Goal: Task Accomplishment & Management: Manage account settings

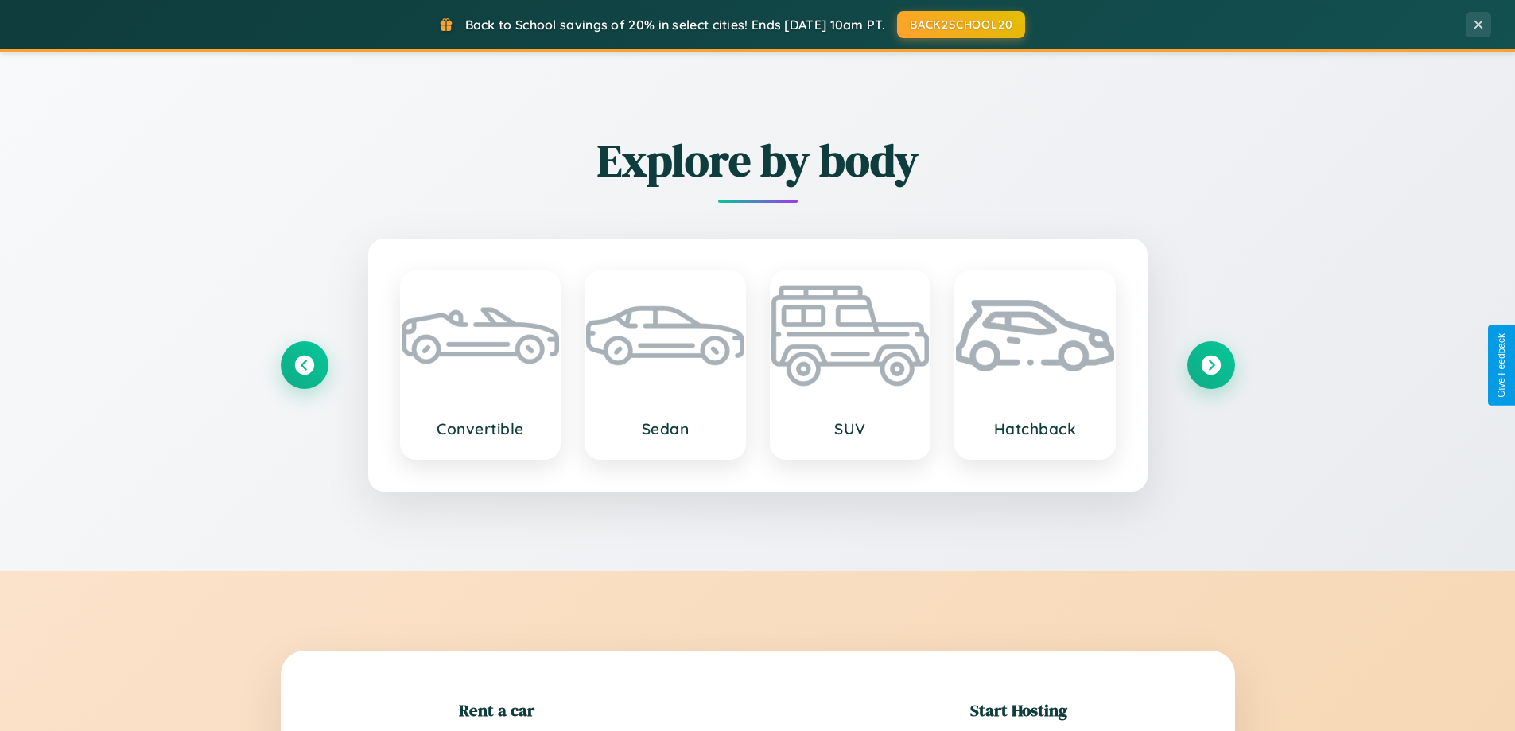
scroll to position [343, 0]
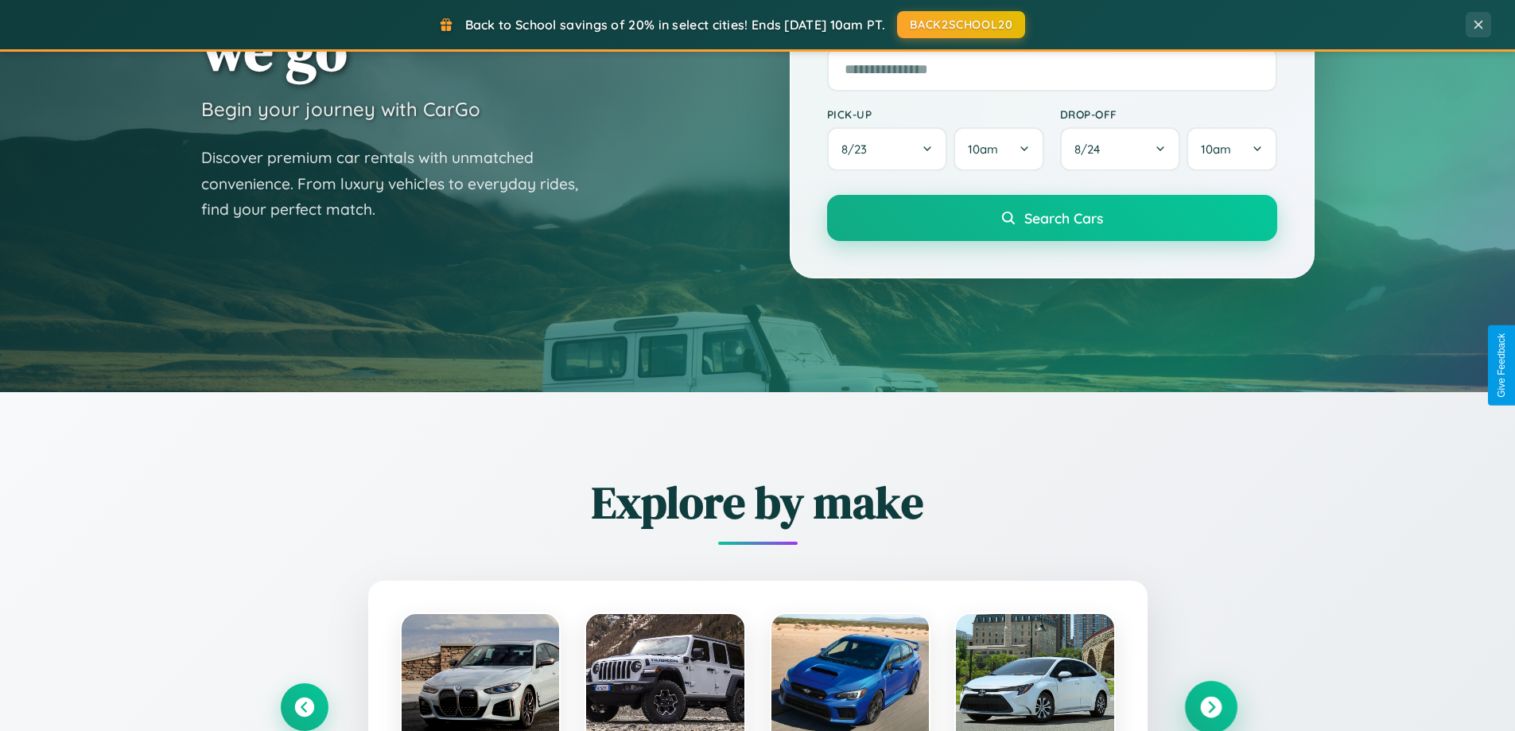
click at [1210, 707] on icon at bounding box center [1210, 707] width 21 height 21
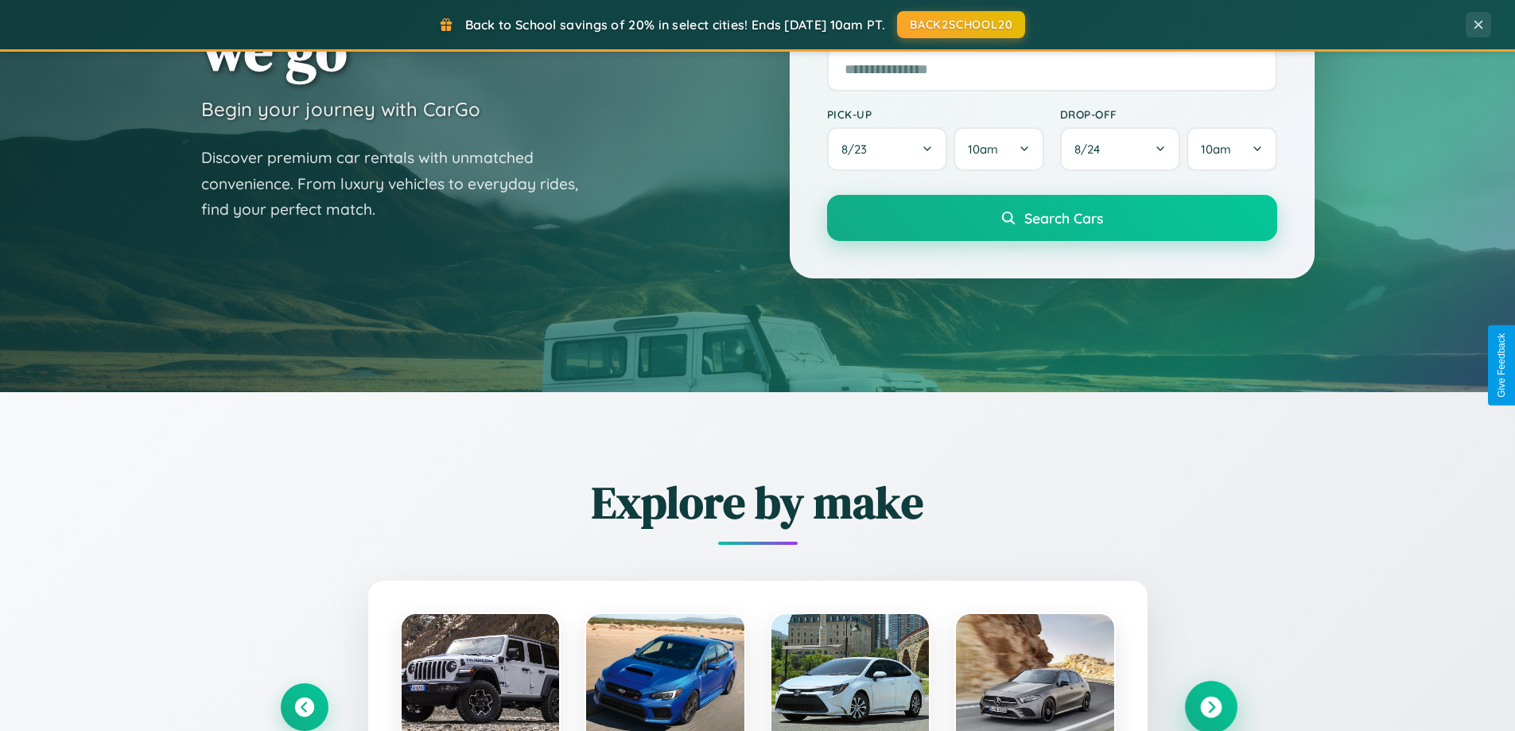
click at [1210, 705] on icon at bounding box center [1210, 707] width 21 height 21
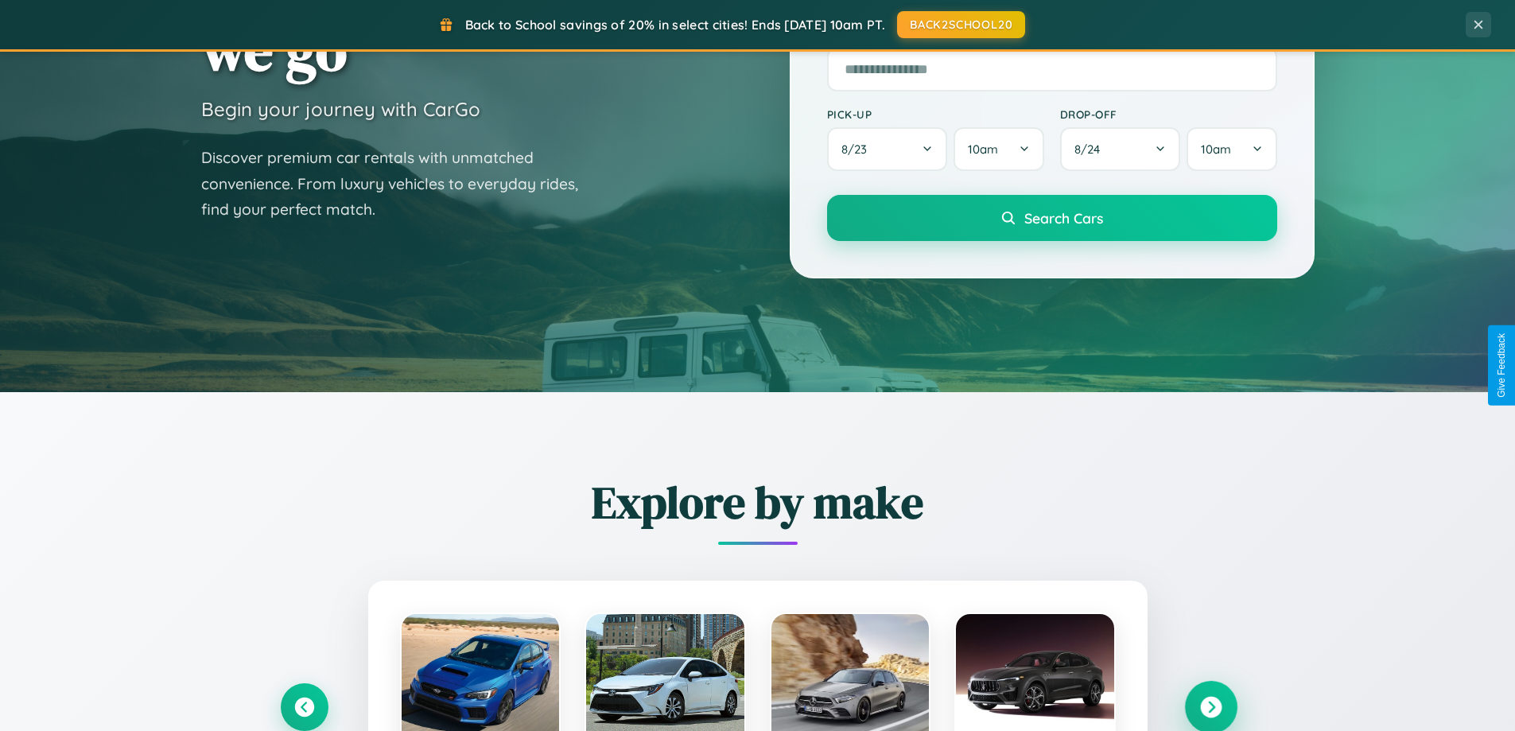
scroll to position [0, 0]
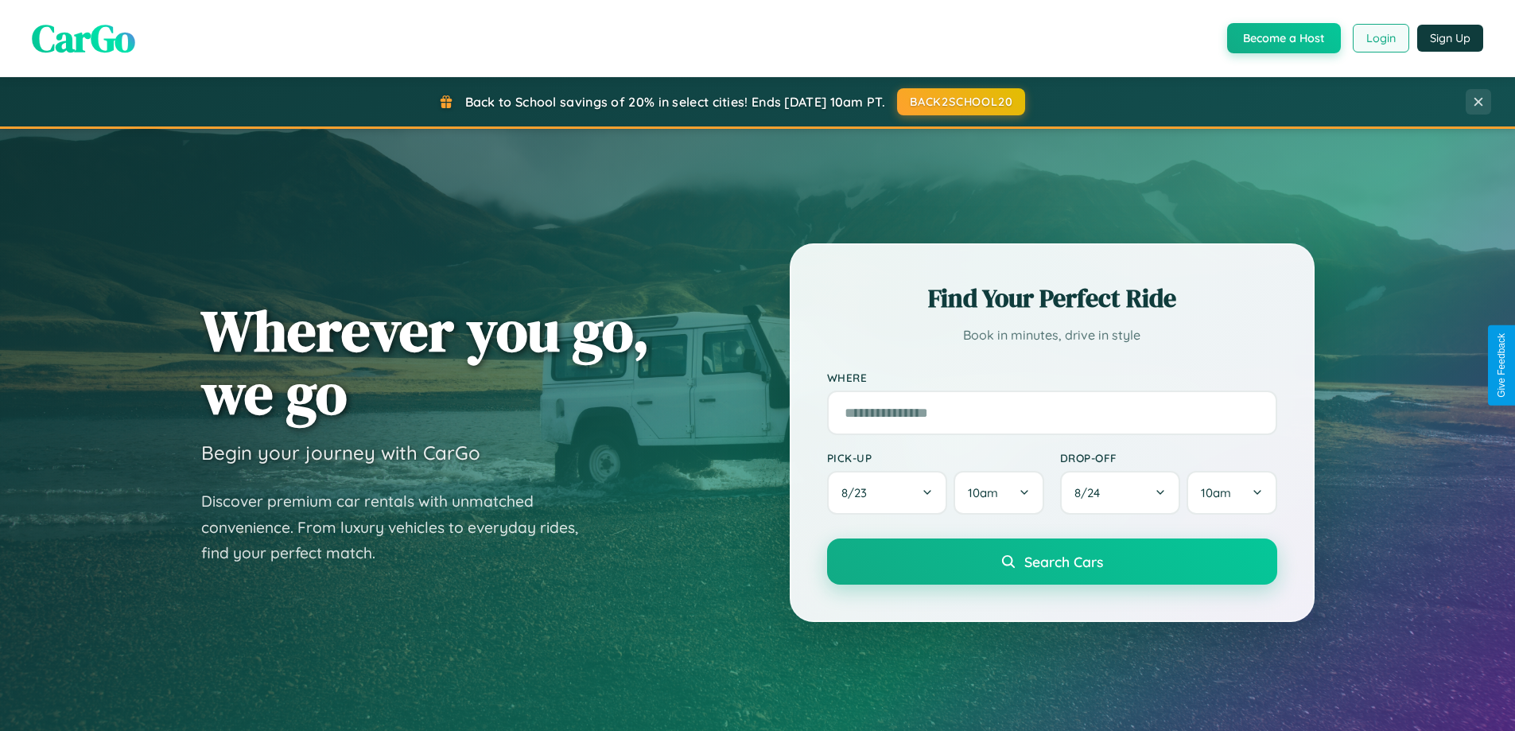
click at [1380, 38] on button "Login" at bounding box center [1381, 38] width 56 height 29
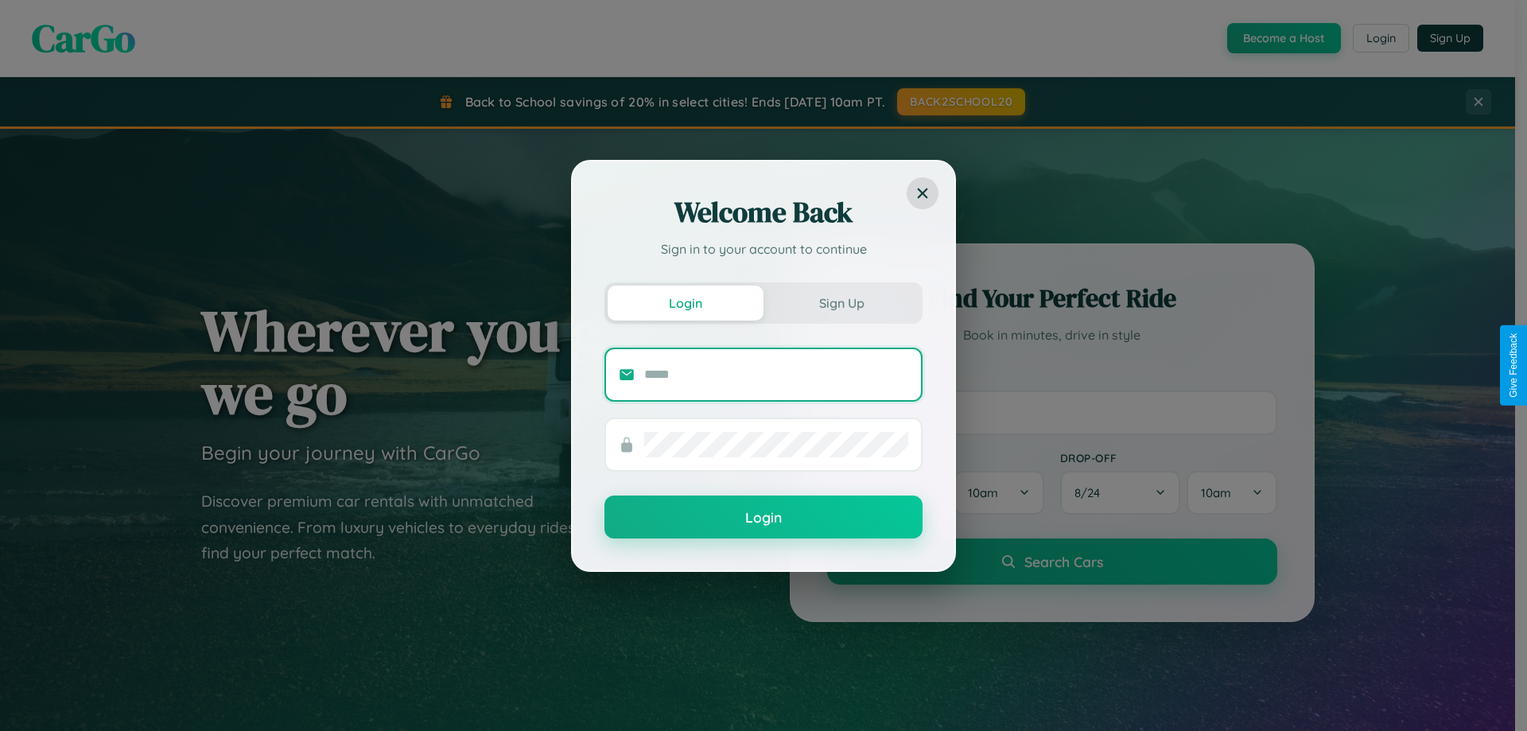
click at [776, 374] on input "text" at bounding box center [776, 374] width 264 height 25
type input "**********"
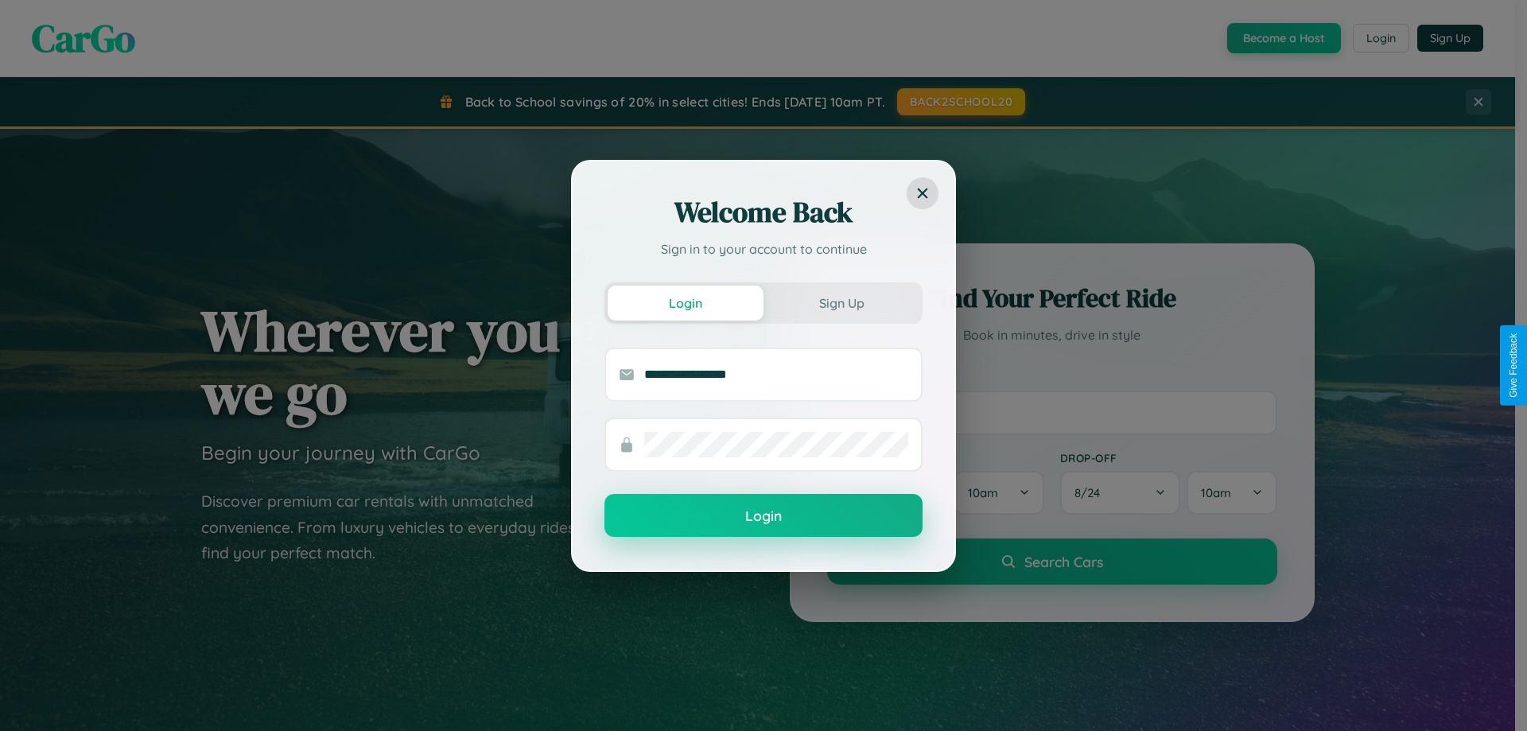
click at [763, 516] on button "Login" at bounding box center [763, 515] width 318 height 43
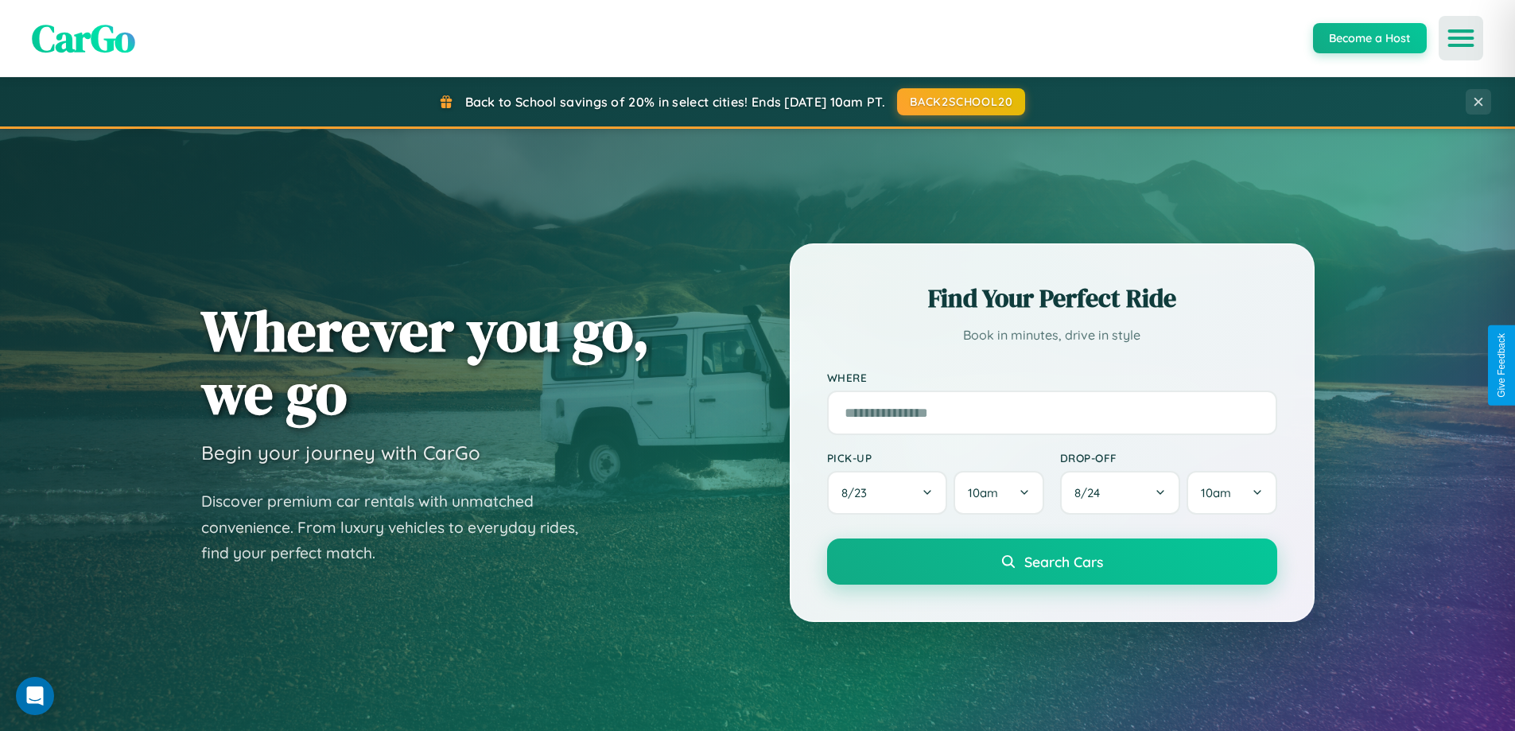
click at [1461, 38] on icon "Open menu" at bounding box center [1461, 38] width 23 height 14
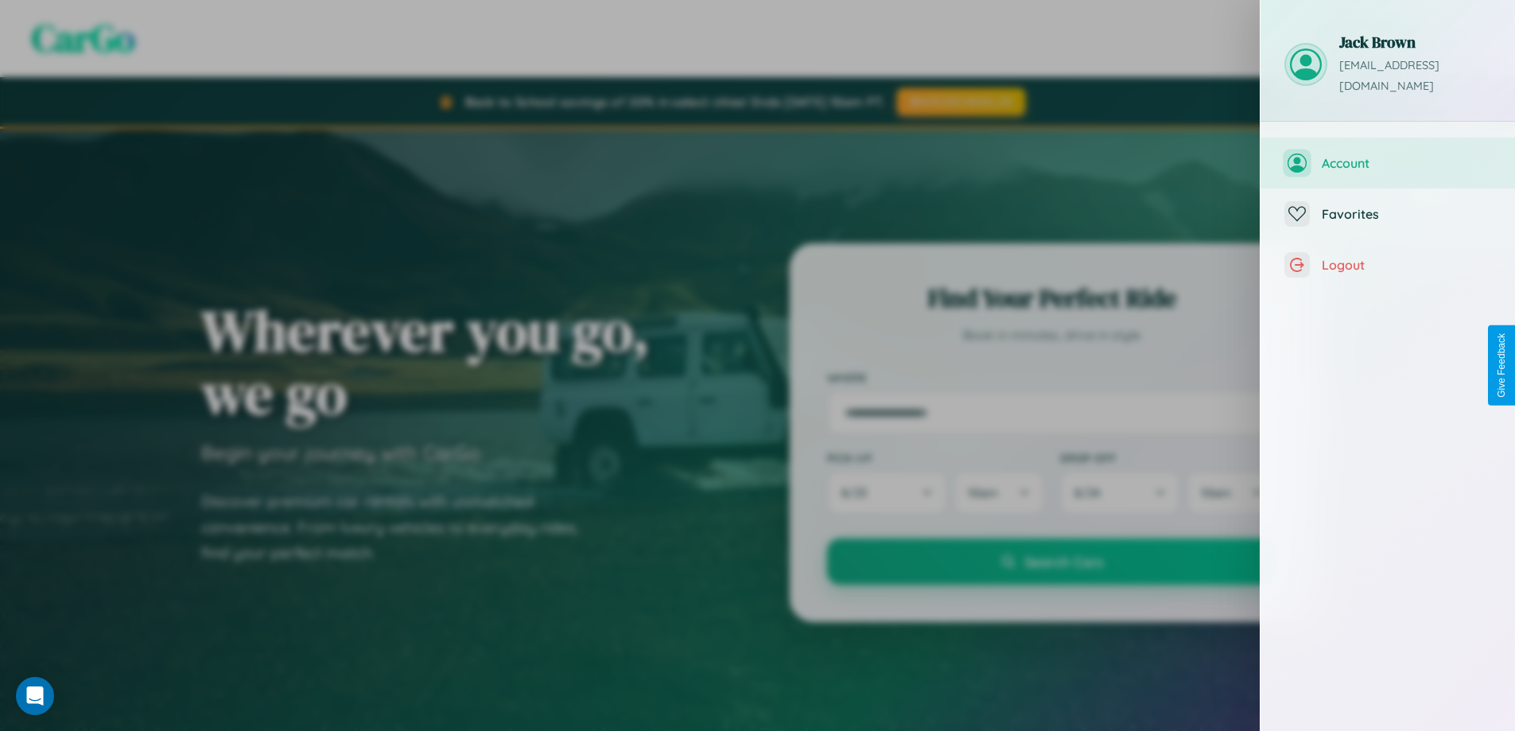
click at [1387, 155] on span "Account" at bounding box center [1406, 163] width 169 height 16
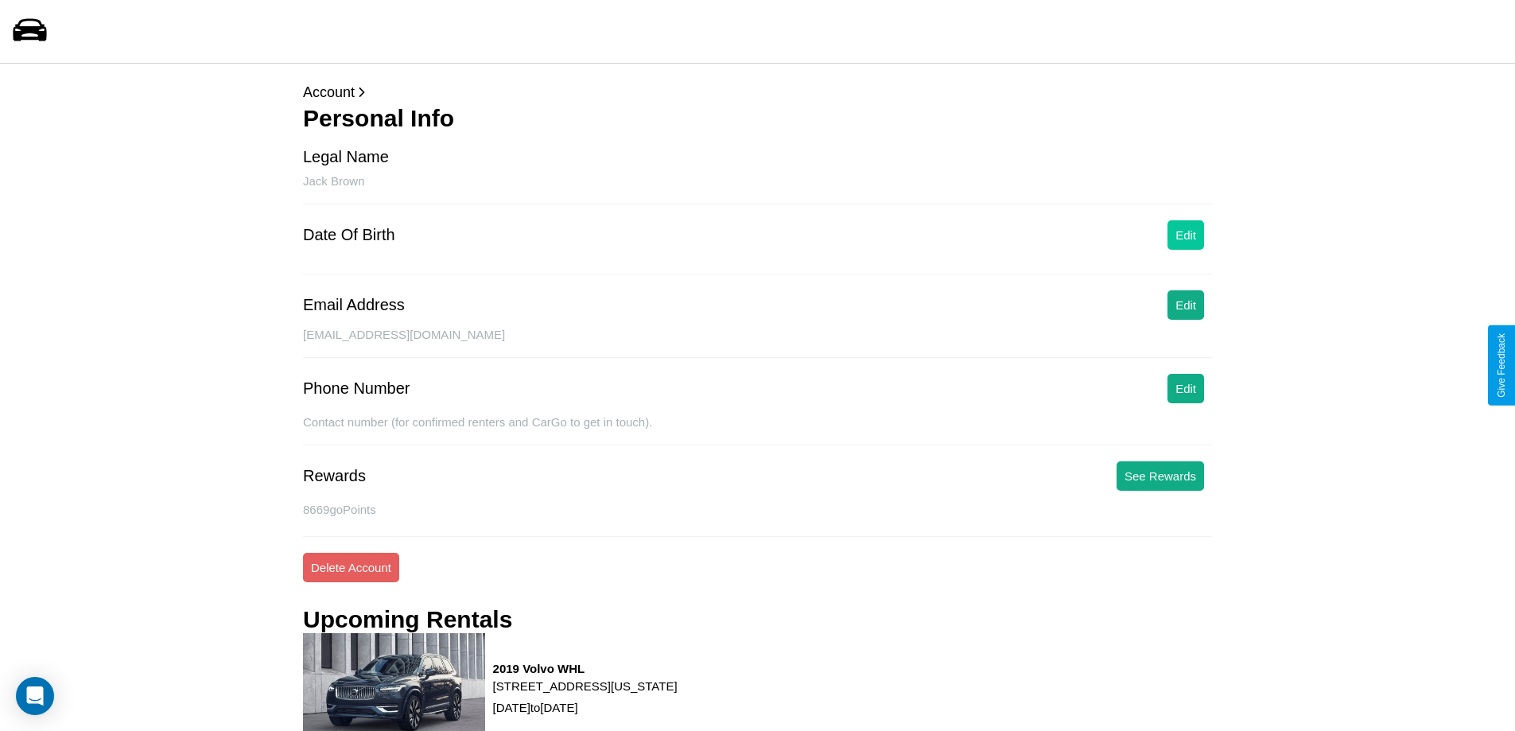
click at [1186, 235] on button "Edit" at bounding box center [1185, 234] width 37 height 29
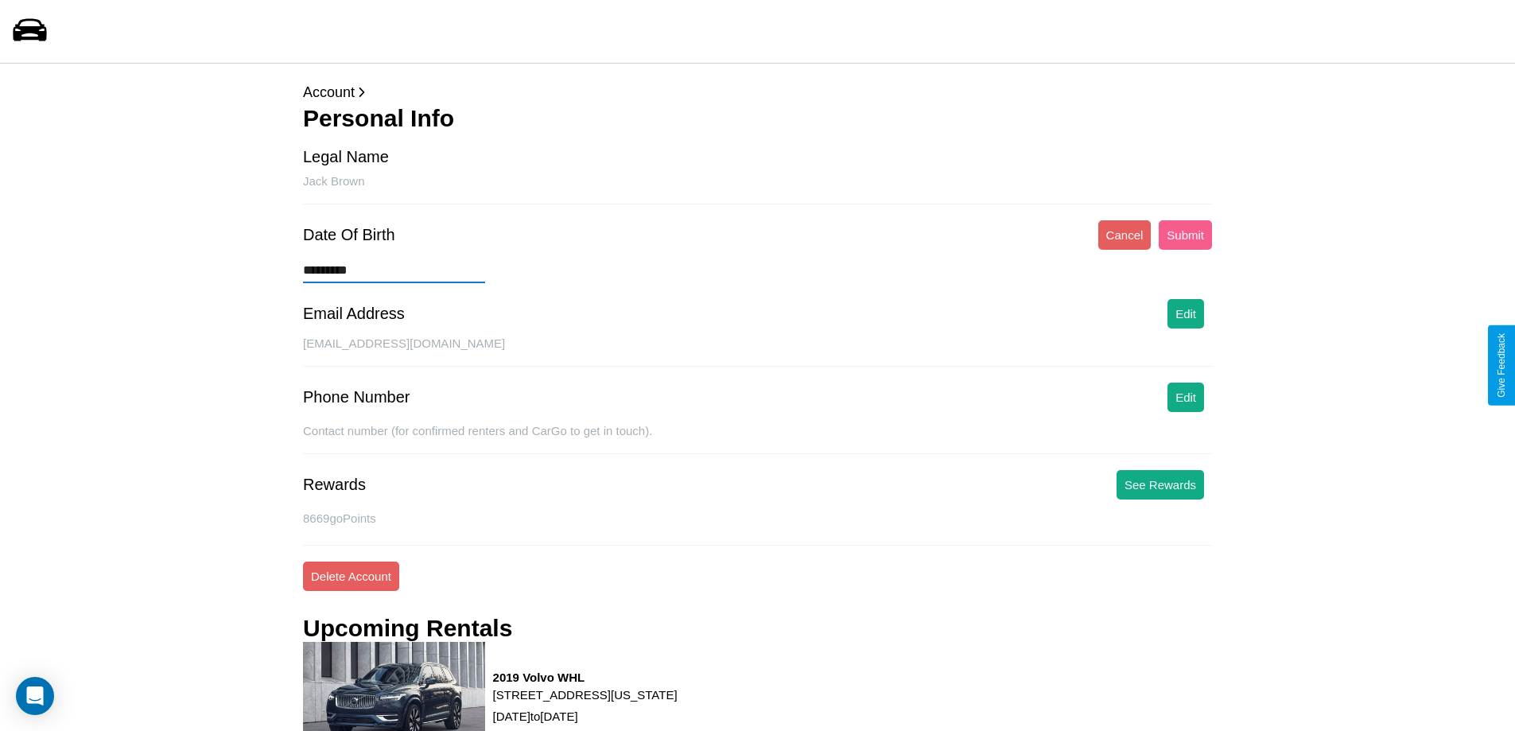
type input "**********"
